Goal: Information Seeking & Learning: Learn about a topic

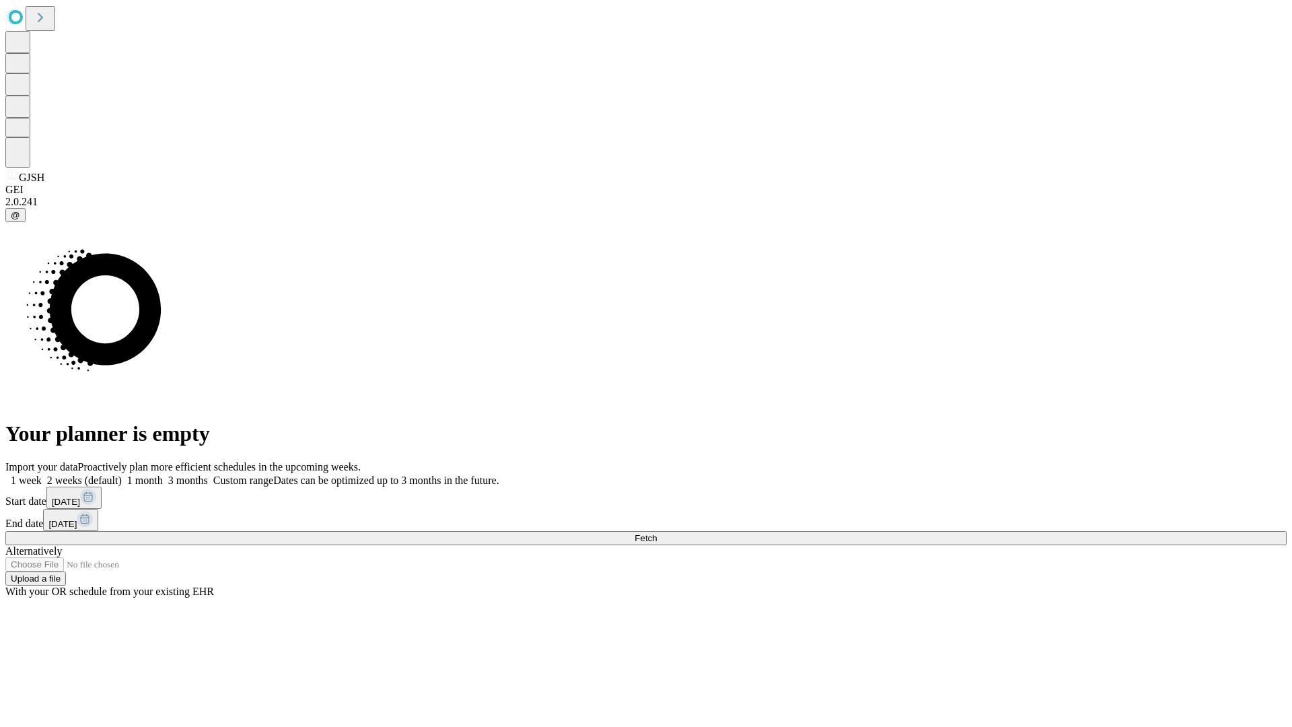
click at [657, 533] on span "Fetch" at bounding box center [645, 538] width 22 height 10
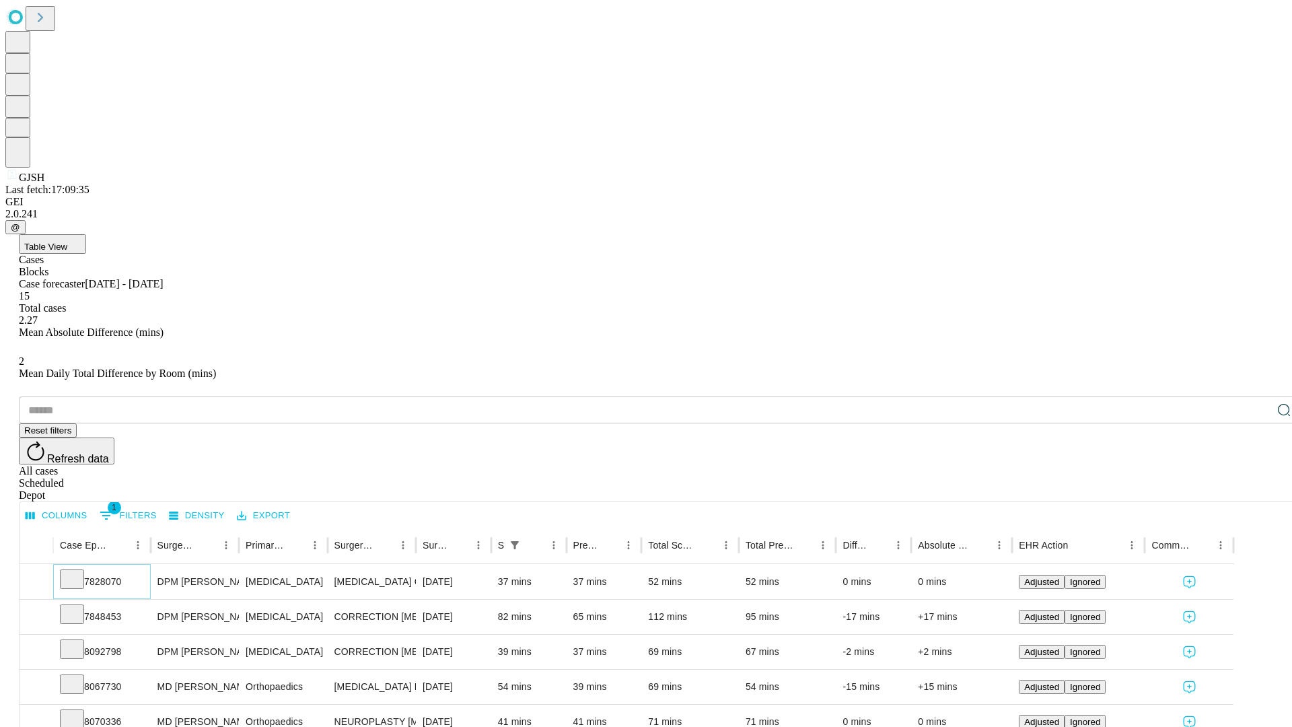
click at [79, 571] on icon at bounding box center [71, 577] width 13 height 13
